Goal: Task Accomplishment & Management: Use online tool/utility

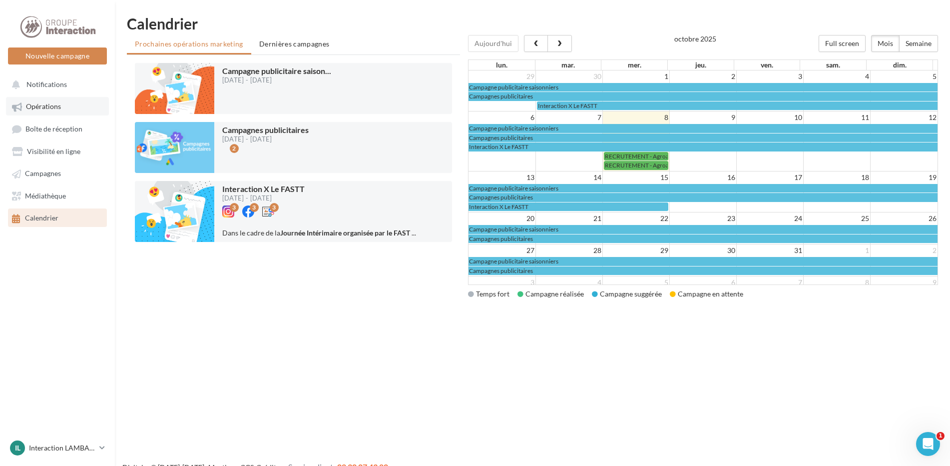
click at [40, 108] on span "Opérations" at bounding box center [43, 106] width 35 height 8
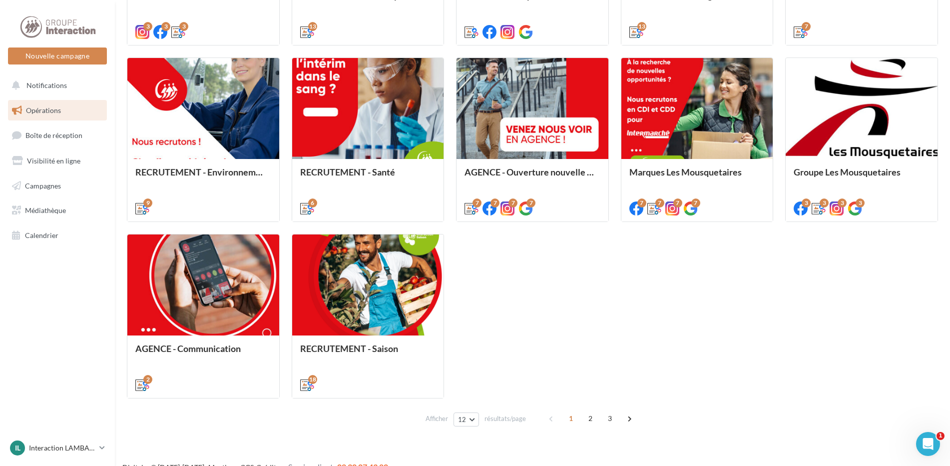
scroll to position [456, 0]
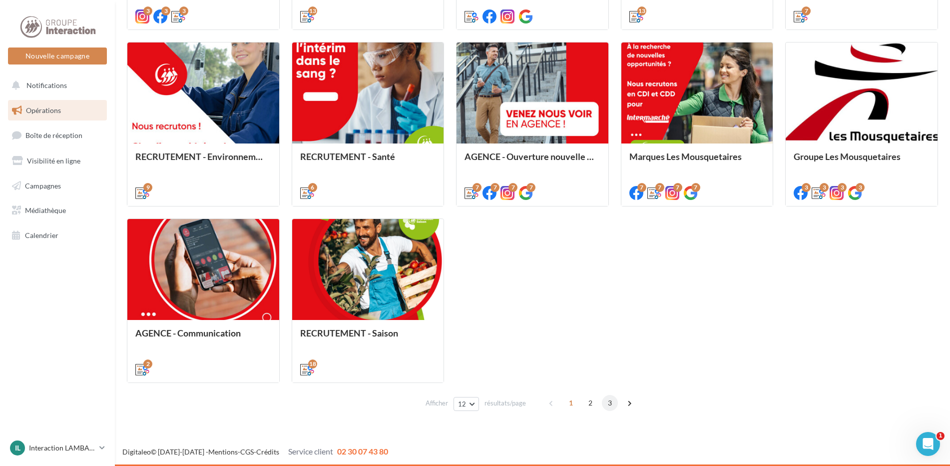
click at [609, 404] on span "3" at bounding box center [610, 403] width 16 height 16
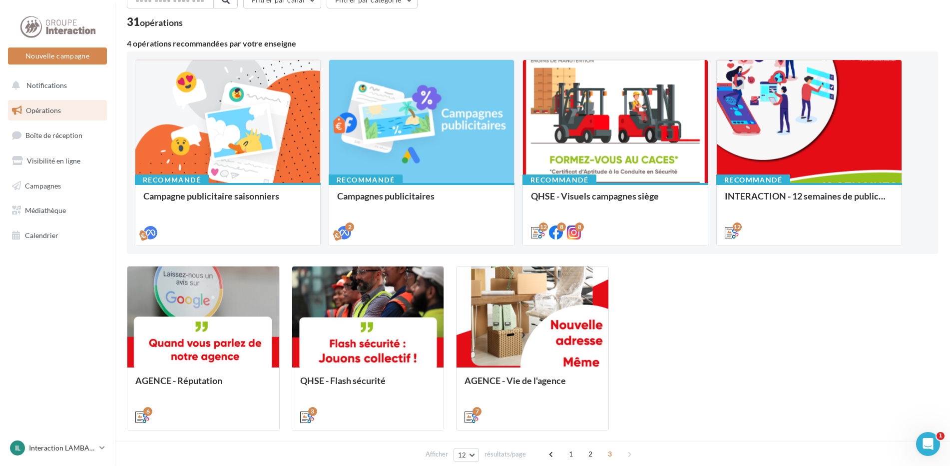
scroll to position [103, 0]
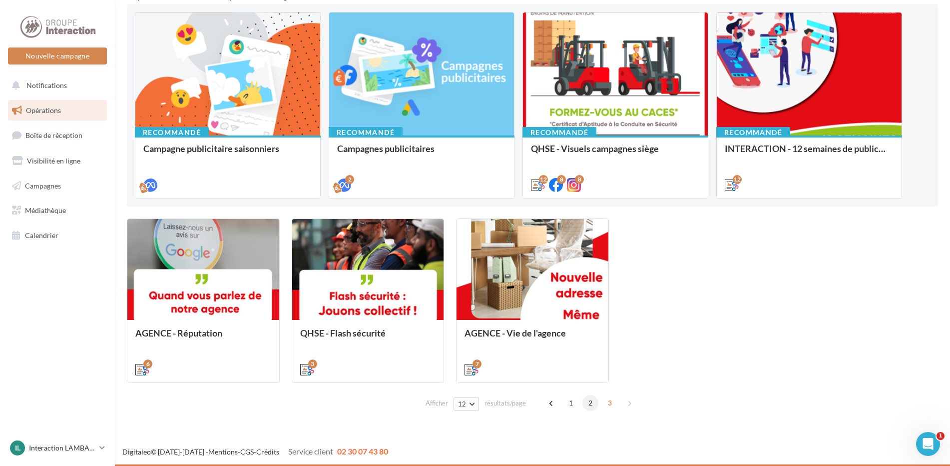
click at [590, 402] on span "2" at bounding box center [591, 403] width 16 height 16
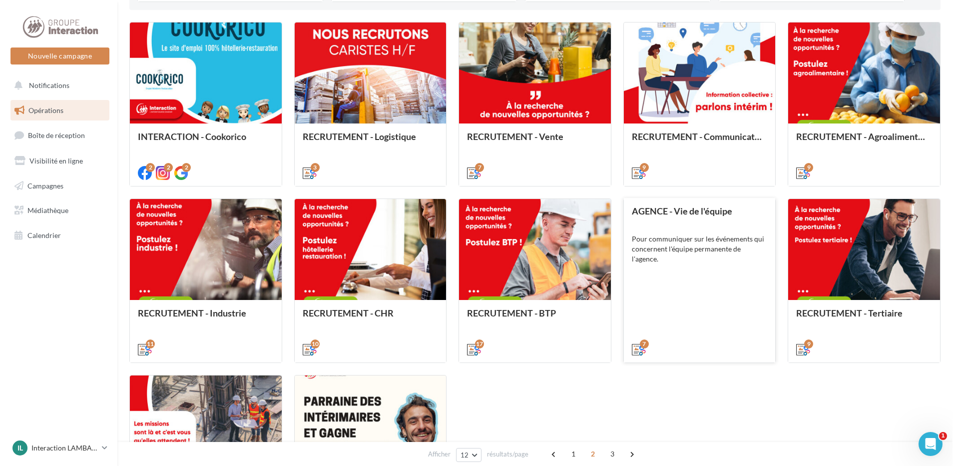
scroll to position [403, 0]
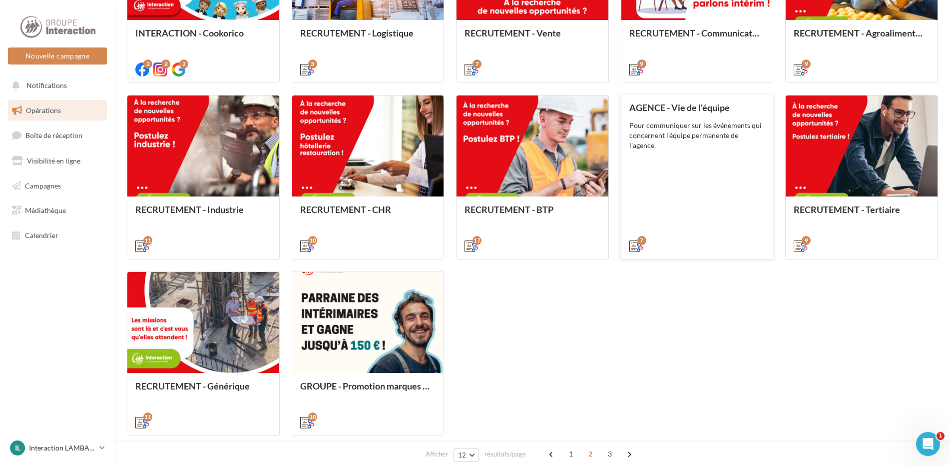
click at [694, 170] on div "AGENCE - Vie de l'équipe Pour communiquer sur les événements qui concernent l'é…" at bounding box center [698, 175] width 136 height 147
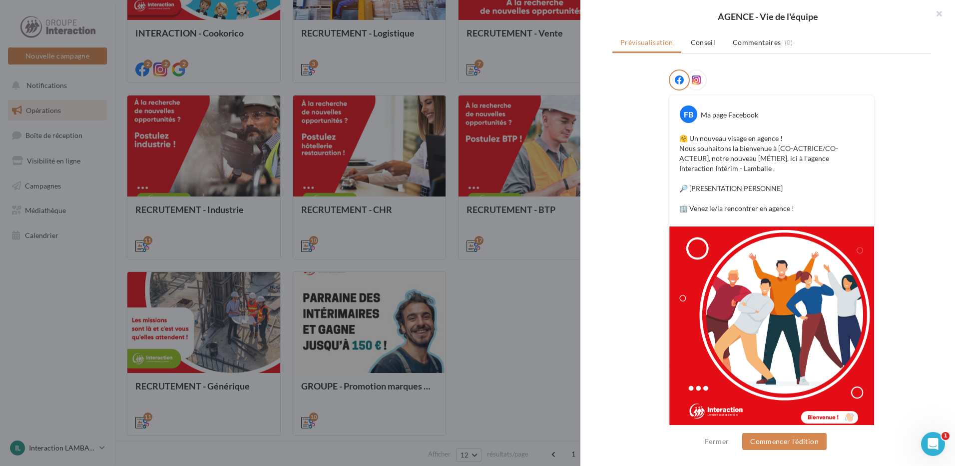
scroll to position [160, 0]
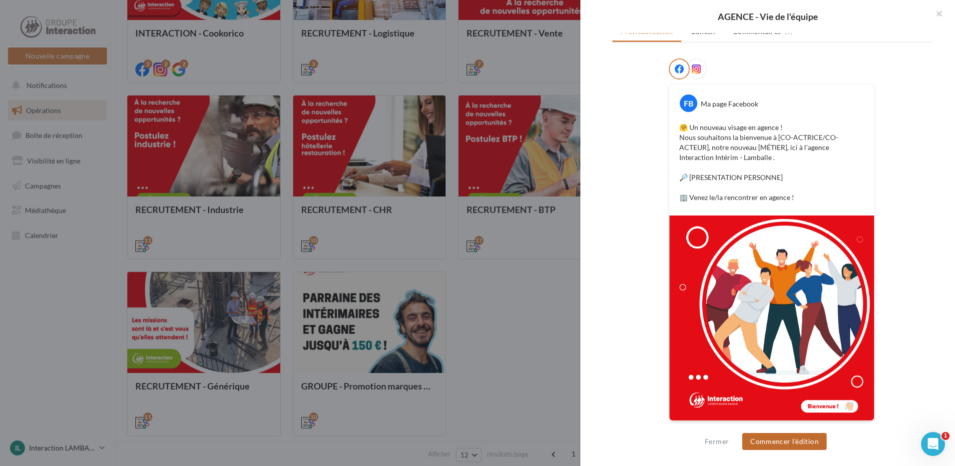
click at [792, 442] on button "Commencer l'édition" at bounding box center [784, 441] width 84 height 17
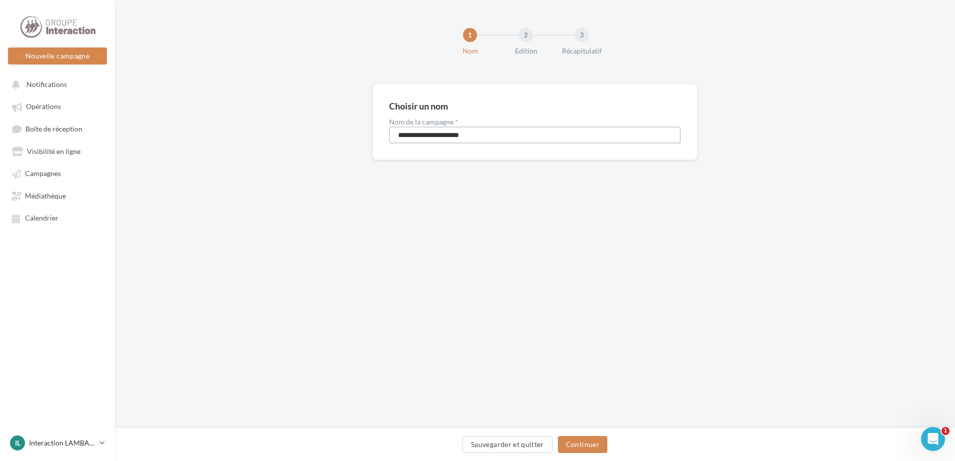
click at [513, 134] on input "**********" at bounding box center [535, 134] width 292 height 17
drag, startPoint x: 509, startPoint y: 137, endPoint x: 431, endPoint y: 134, distance: 78.0
click at [431, 134] on input "**********" at bounding box center [535, 134] width 292 height 17
type input "**********"
click at [584, 444] on button "Continuer" at bounding box center [582, 444] width 49 height 17
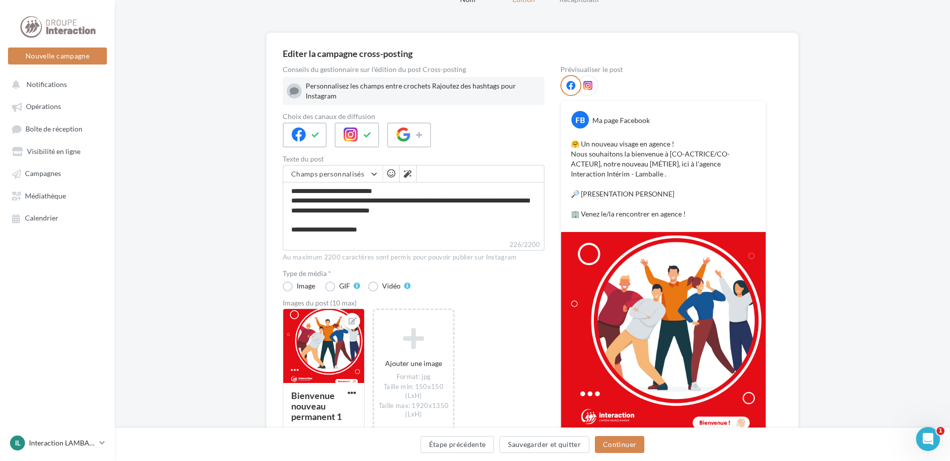
scroll to position [100, 0]
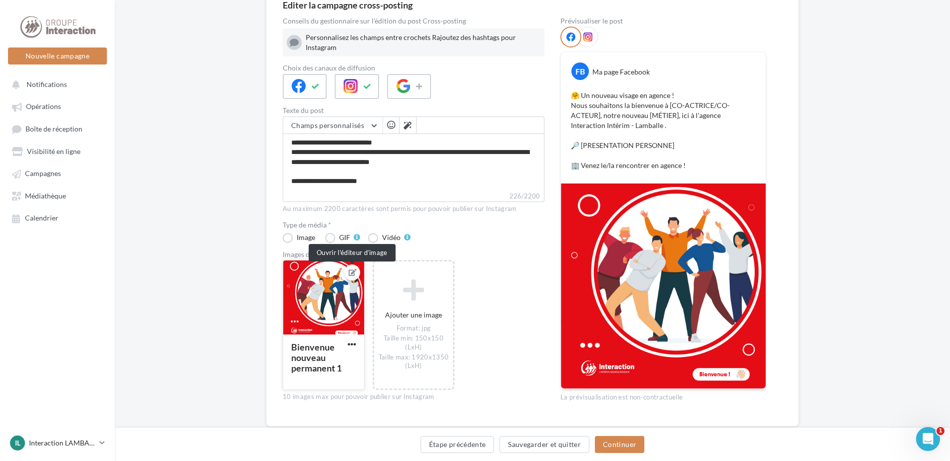
click at [350, 274] on icon at bounding box center [353, 272] width 8 height 7
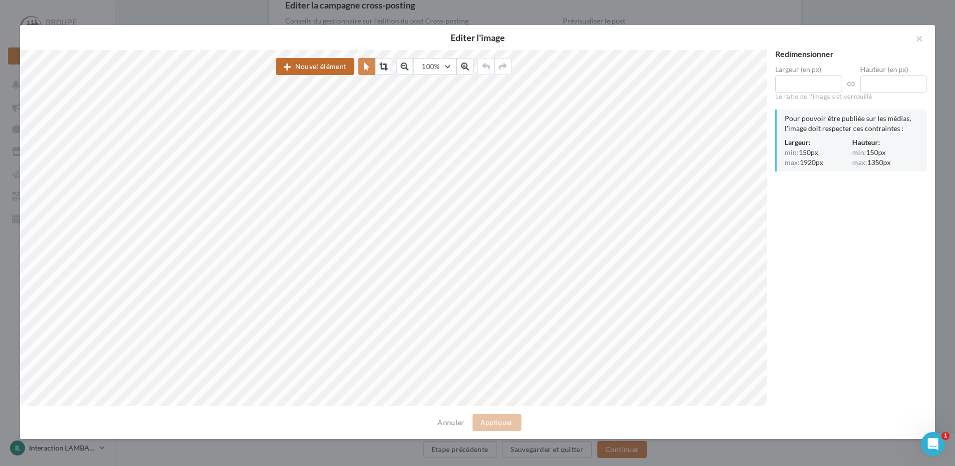
click at [309, 73] on button "Nouvel élément" at bounding box center [315, 66] width 78 height 17
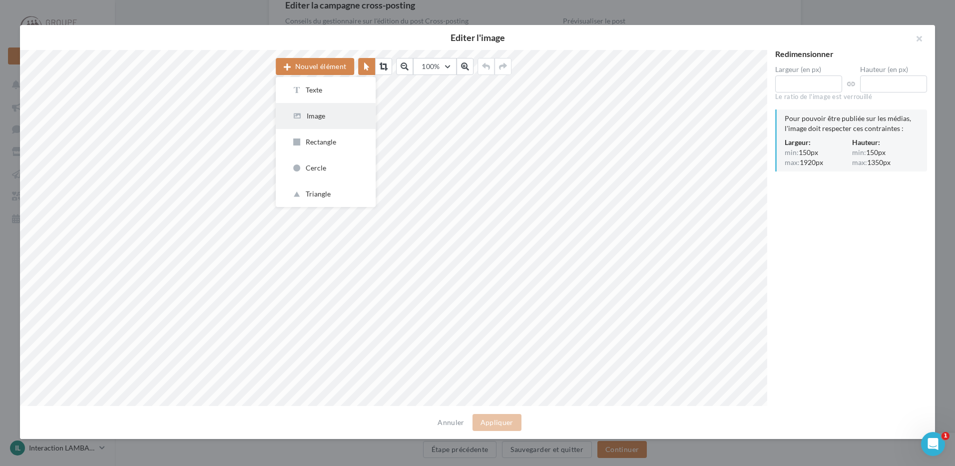
click at [317, 116] on div "Image" at bounding box center [326, 116] width 68 height 10
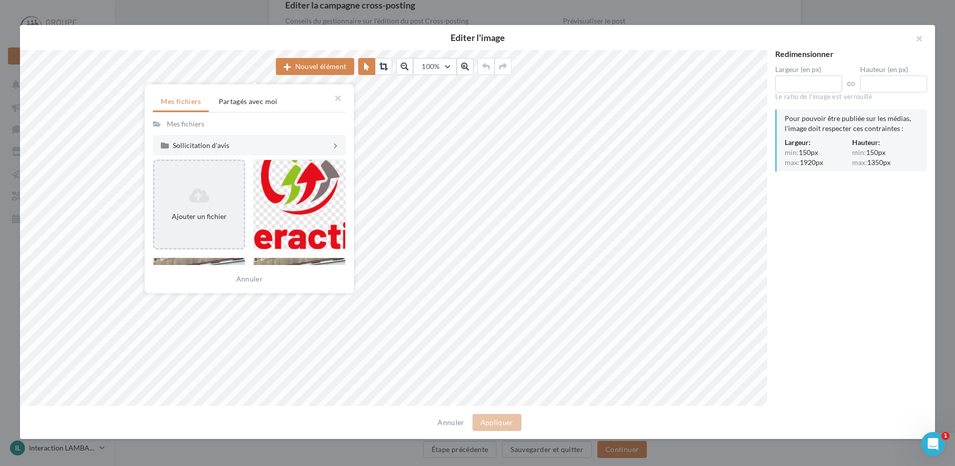
click at [216, 203] on icon at bounding box center [198, 195] width 81 height 16
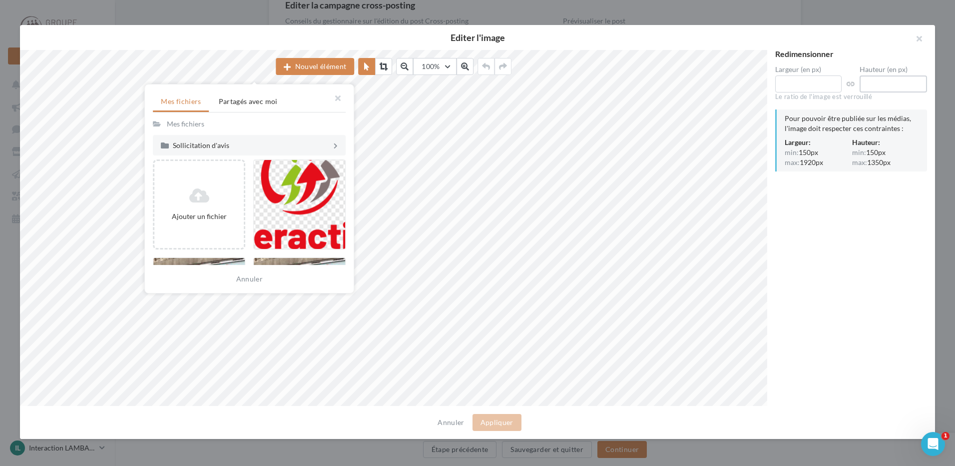
click at [890, 89] on input "****" at bounding box center [893, 83] width 67 height 17
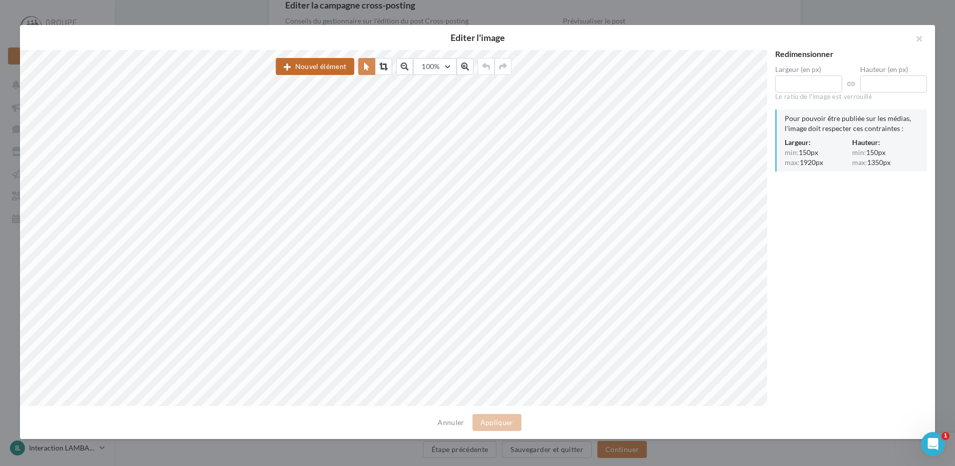
click at [317, 70] on button "Nouvel élément" at bounding box center [315, 66] width 78 height 17
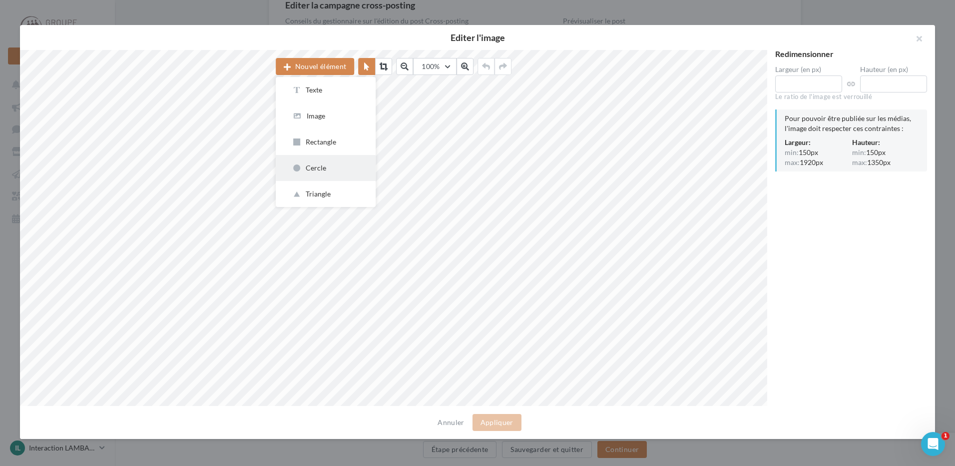
click at [339, 169] on div "Cercle" at bounding box center [326, 168] width 68 height 10
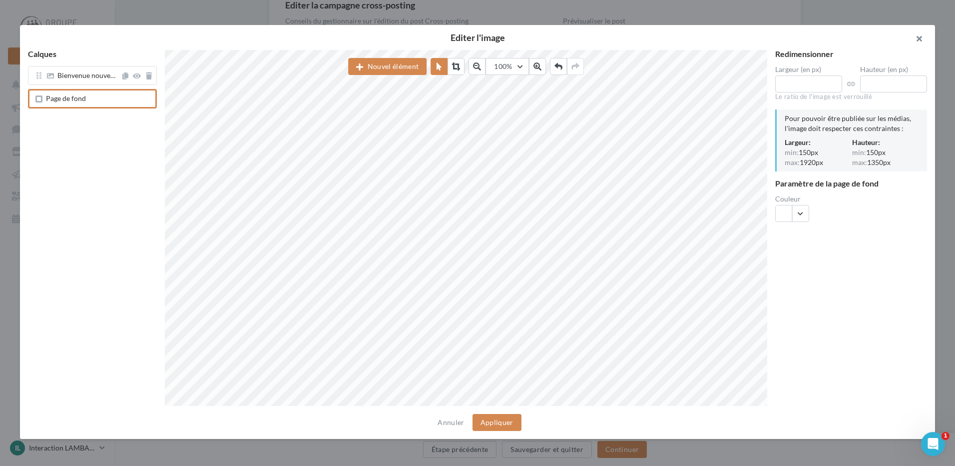
click at [924, 38] on button "button" at bounding box center [915, 40] width 40 height 30
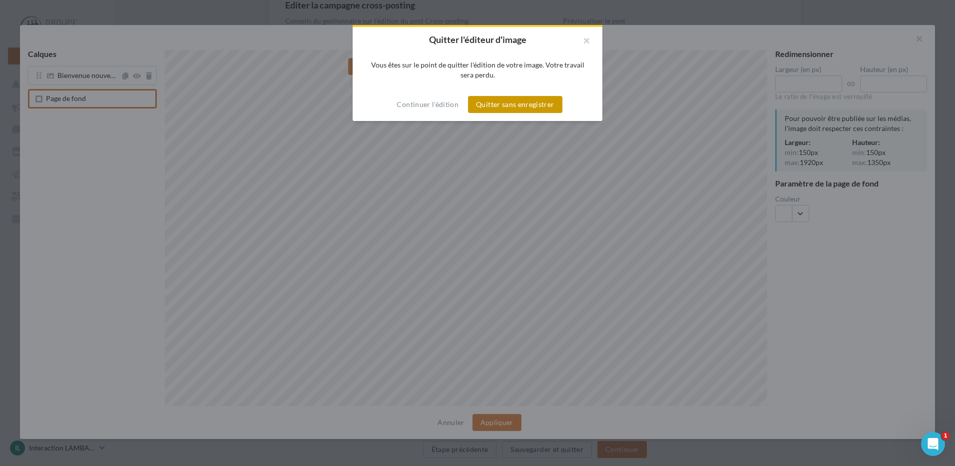
click at [505, 106] on button "Quitter sans enregistrer" at bounding box center [515, 104] width 94 height 17
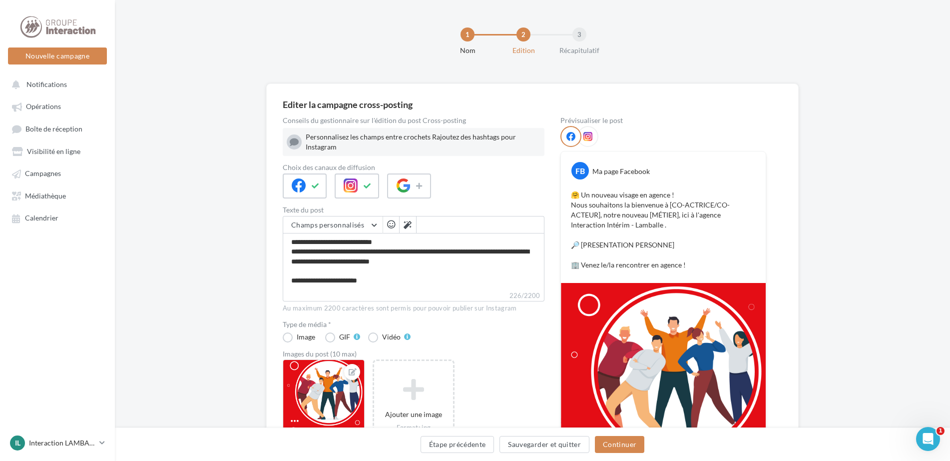
scroll to position [0, 0]
click at [82, 445] on p "Interaction LAMBALLE" at bounding box center [62, 443] width 66 height 10
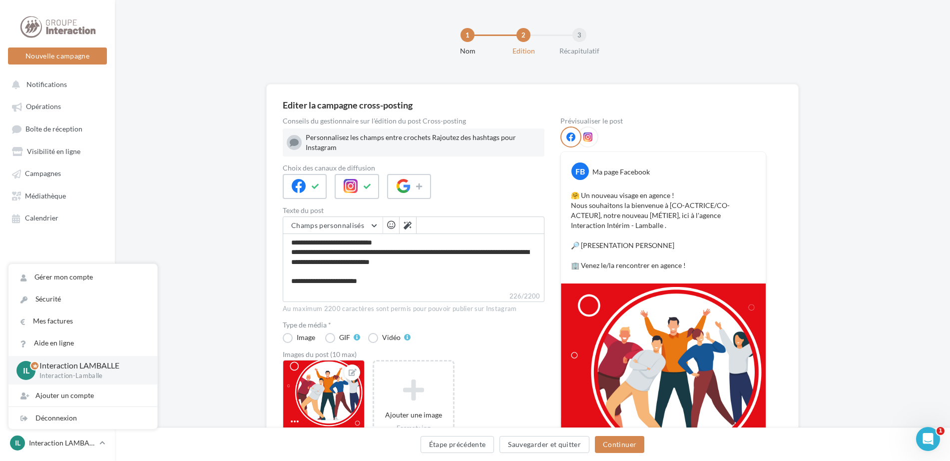
click at [173, 217] on div "Editer la campagne cross-posting Conseils du gestionnaire sur l'édition du post…" at bounding box center [532, 321] width 835 height 474
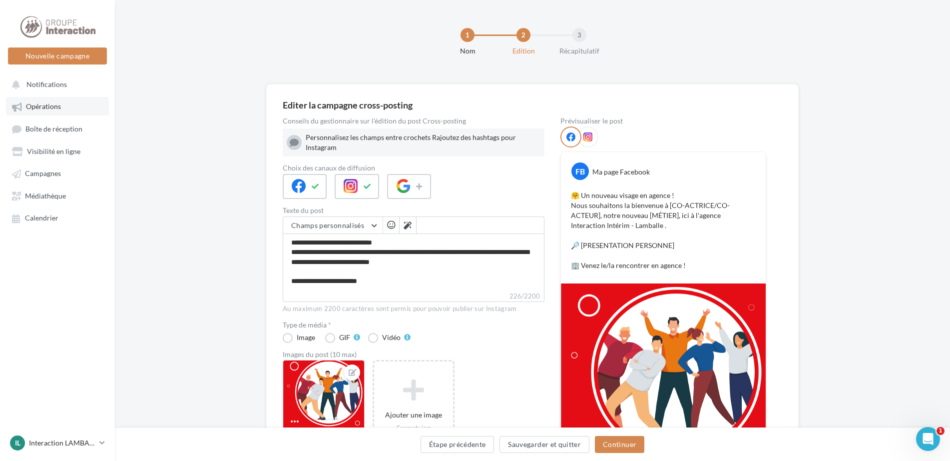
click at [47, 102] on span "Opérations" at bounding box center [43, 106] width 35 height 8
